Goal: Use online tool/utility: Use online tool/utility

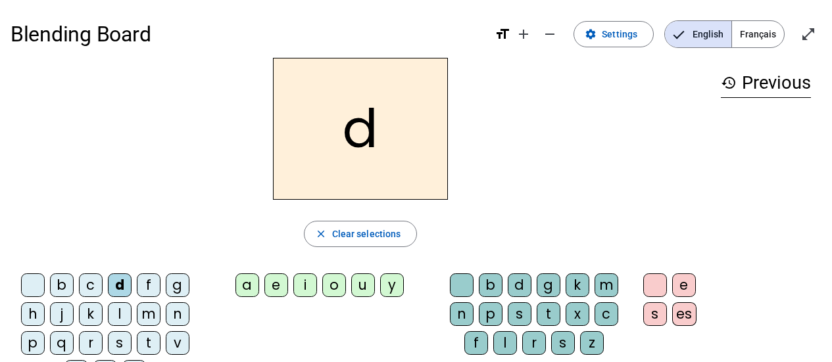
scroll to position [46, 0]
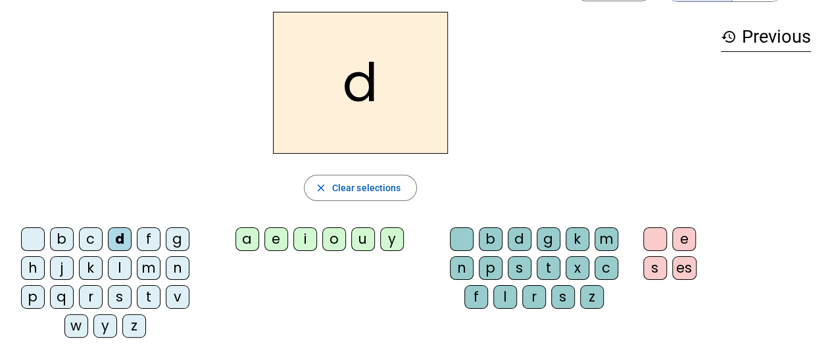
click at [366, 237] on div "u" at bounding box center [363, 240] width 24 height 24
click at [602, 267] on div "c" at bounding box center [607, 269] width 24 height 24
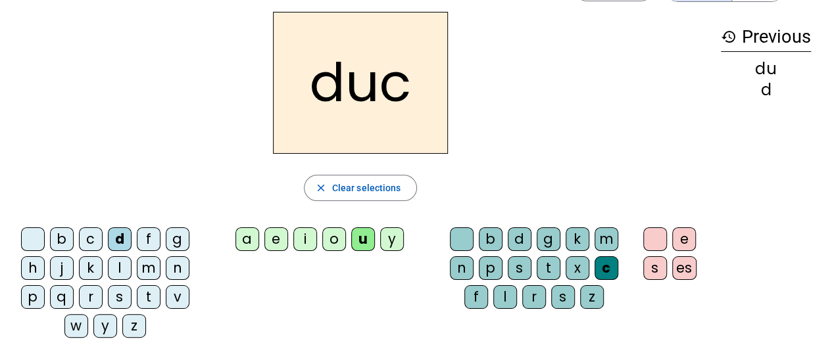
click at [605, 262] on div "c" at bounding box center [607, 269] width 24 height 24
click at [389, 187] on span "Clear selections" at bounding box center [366, 188] width 69 height 16
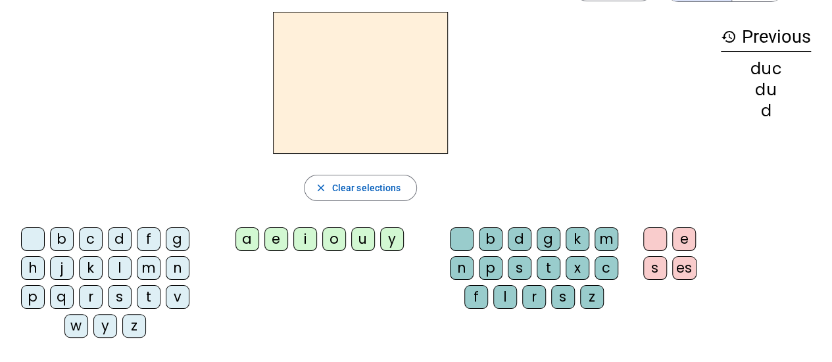
click at [114, 239] on div "d" at bounding box center [120, 240] width 24 height 24
click at [366, 243] on div "u" at bounding box center [363, 240] width 24 height 24
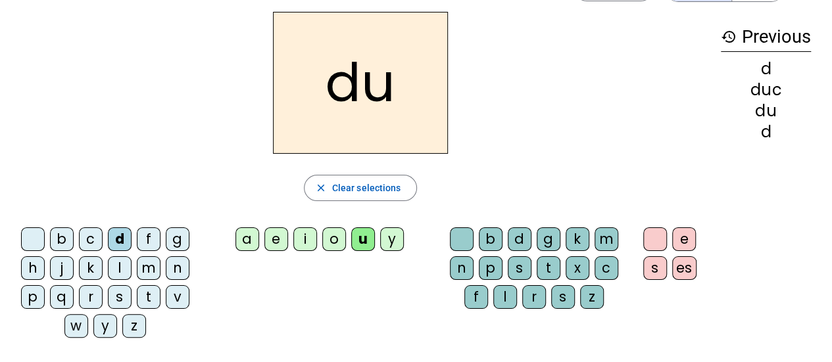
click at [278, 242] on div "e" at bounding box center [276, 240] width 24 height 24
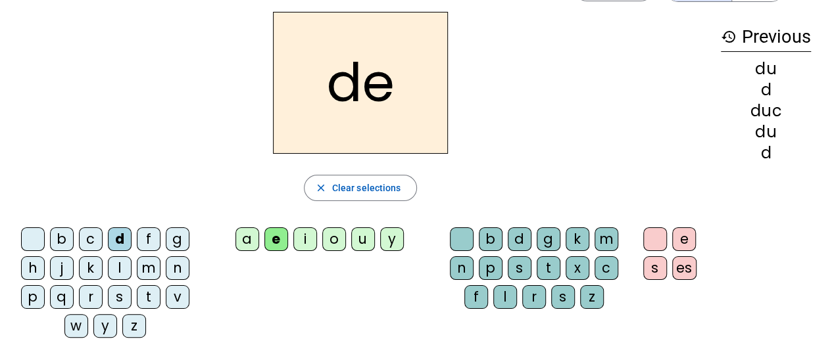
click at [179, 269] on div "n" at bounding box center [178, 269] width 24 height 24
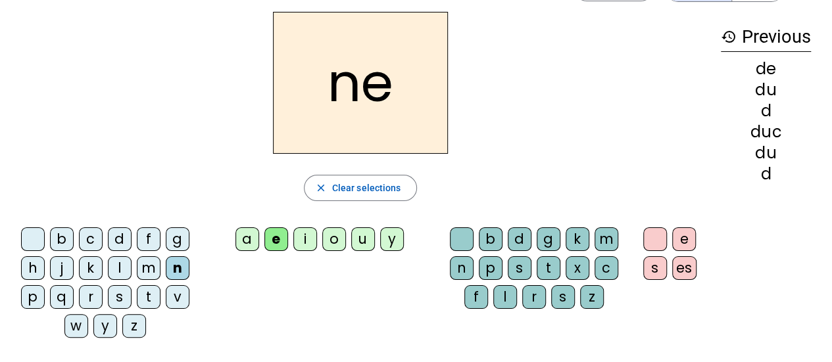
click at [151, 272] on div "m" at bounding box center [149, 269] width 24 height 24
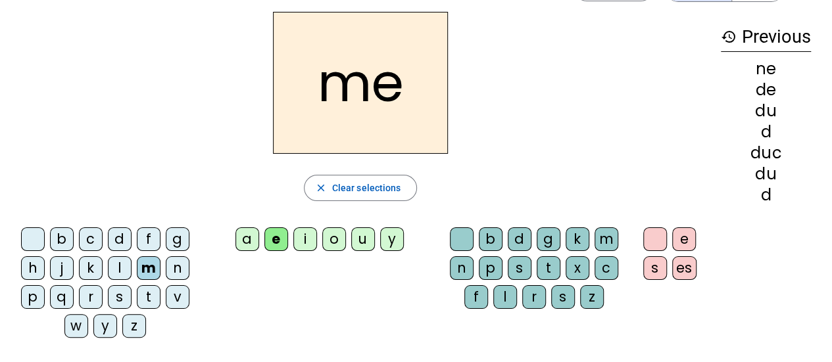
click at [120, 299] on div "s" at bounding box center [120, 297] width 24 height 24
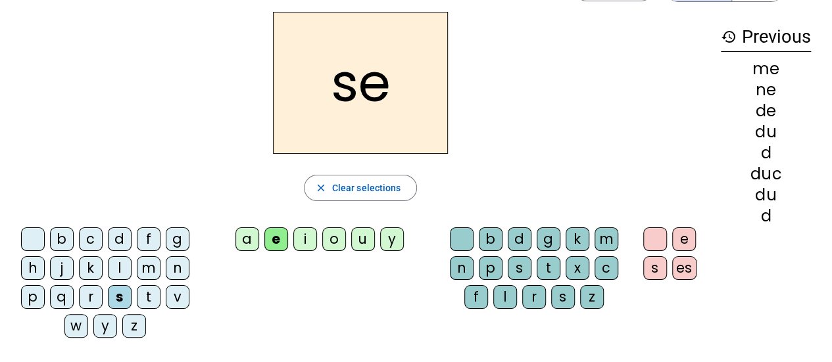
click at [362, 240] on div "u" at bounding box center [363, 240] width 24 height 24
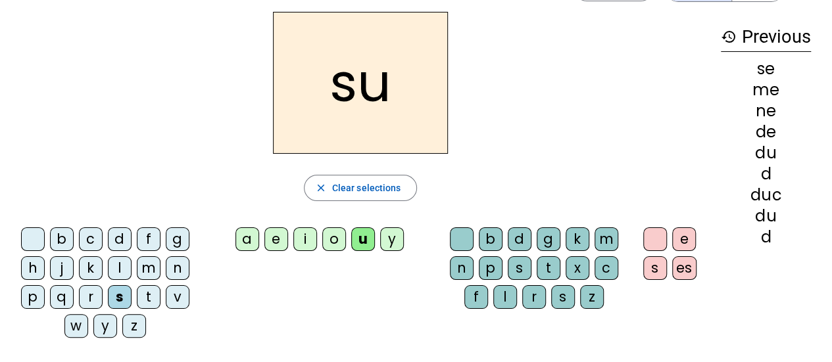
click at [118, 268] on div "l" at bounding box center [120, 269] width 24 height 24
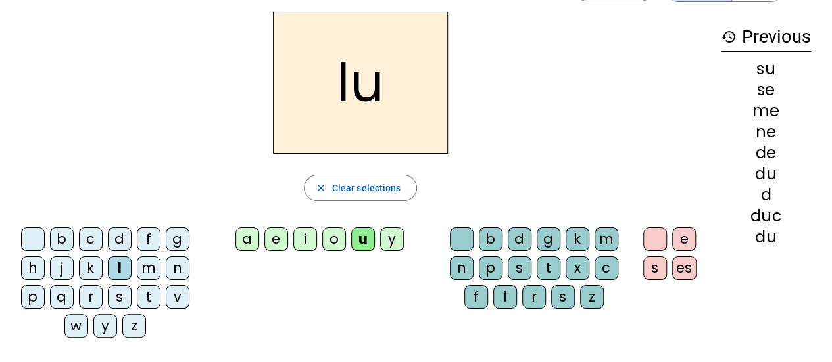
click at [249, 242] on div "a" at bounding box center [247, 240] width 24 height 24
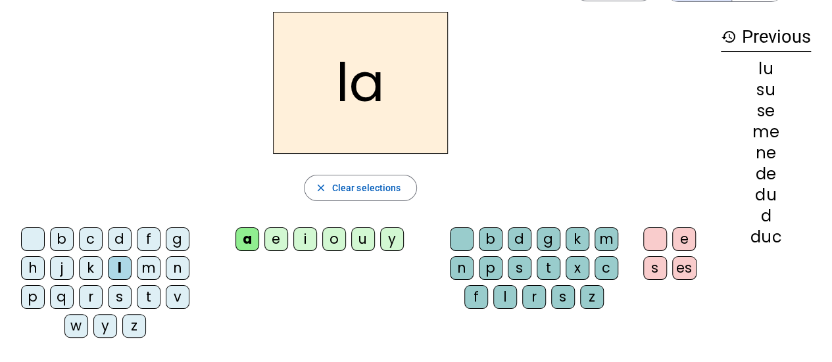
click at [604, 264] on div "c" at bounding box center [607, 269] width 24 height 24
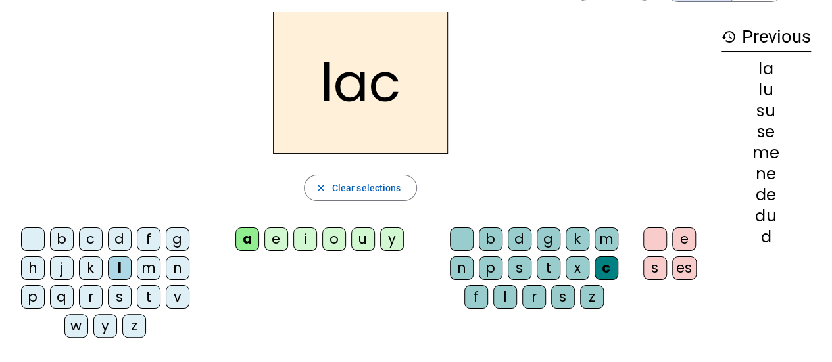
click at [150, 293] on div "t" at bounding box center [149, 297] width 24 height 24
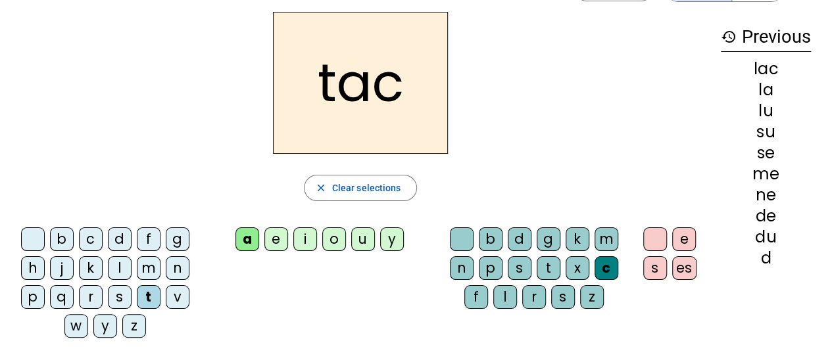
click at [62, 243] on div "b" at bounding box center [62, 240] width 24 height 24
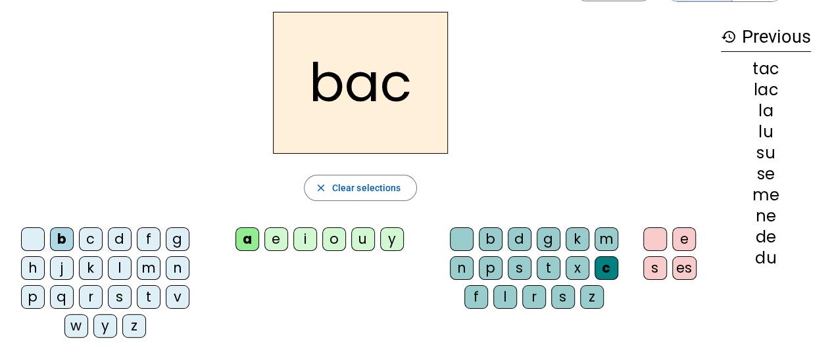
click at [120, 301] on div "s" at bounding box center [120, 297] width 24 height 24
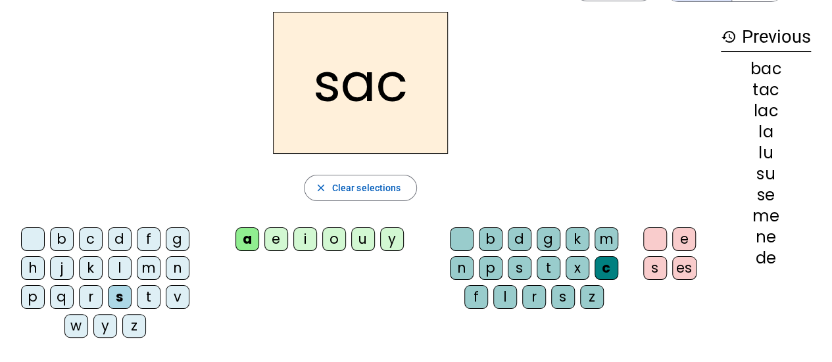
click at [276, 242] on div "e" at bounding box center [276, 240] width 24 height 24
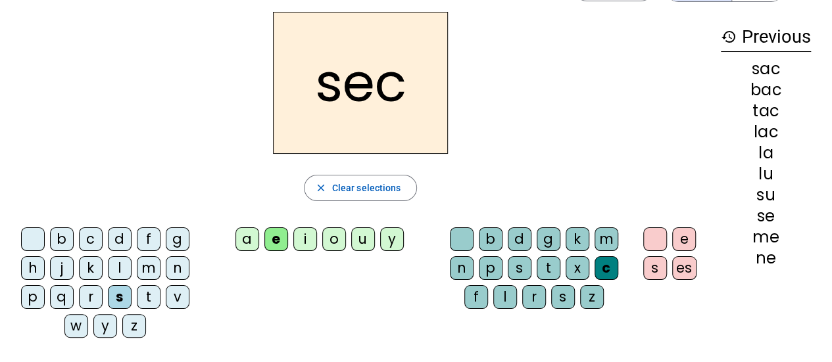
click at [505, 299] on div "l" at bounding box center [505, 297] width 24 height 24
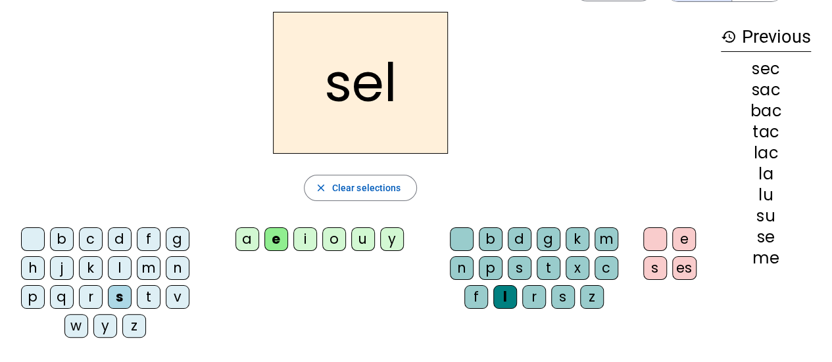
click at [334, 238] on div "o" at bounding box center [334, 240] width 24 height 24
click at [150, 266] on div "m" at bounding box center [149, 269] width 24 height 24
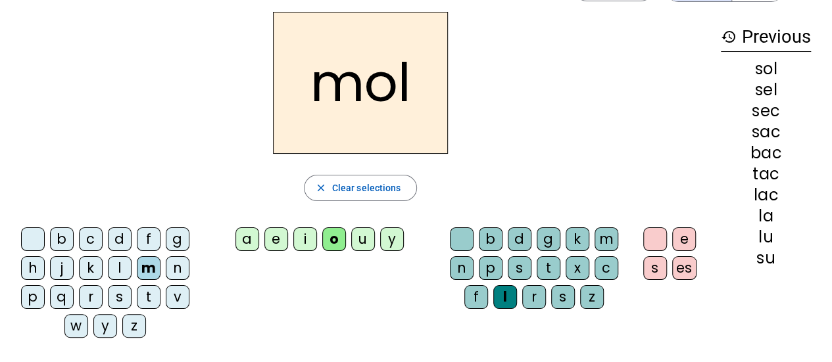
click at [62, 240] on div "b" at bounding box center [62, 240] width 24 height 24
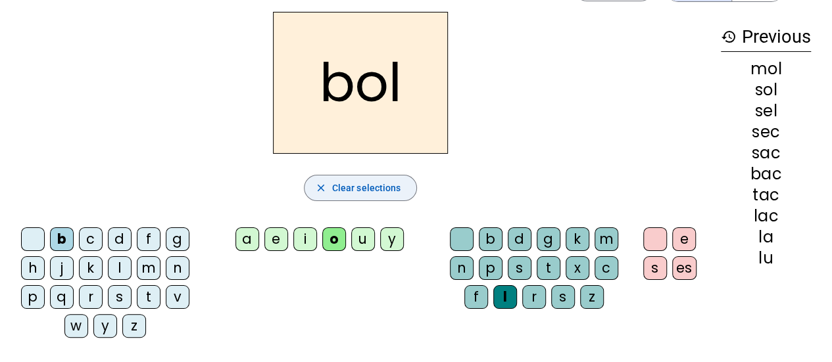
click at [376, 184] on span "Clear selections" at bounding box center [366, 188] width 69 height 16
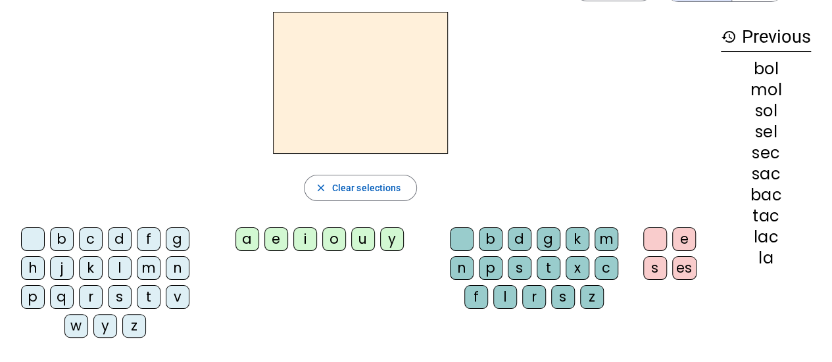
click at [64, 246] on div "b" at bounding box center [62, 240] width 24 height 24
click at [362, 245] on div "u" at bounding box center [363, 240] width 24 height 24
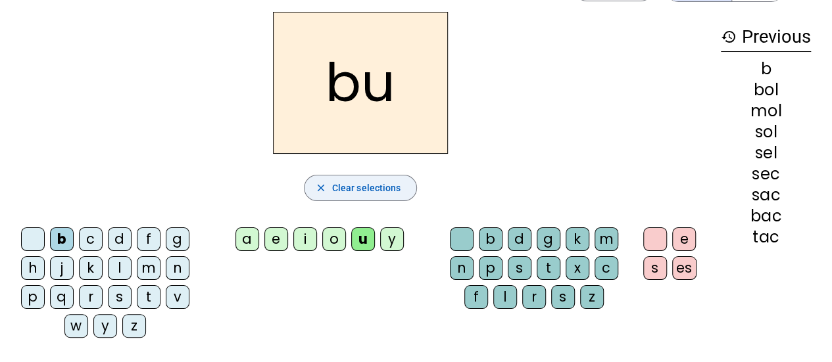
click at [376, 191] on span "Clear selections" at bounding box center [366, 188] width 69 height 16
